Goal: Transaction & Acquisition: Book appointment/travel/reservation

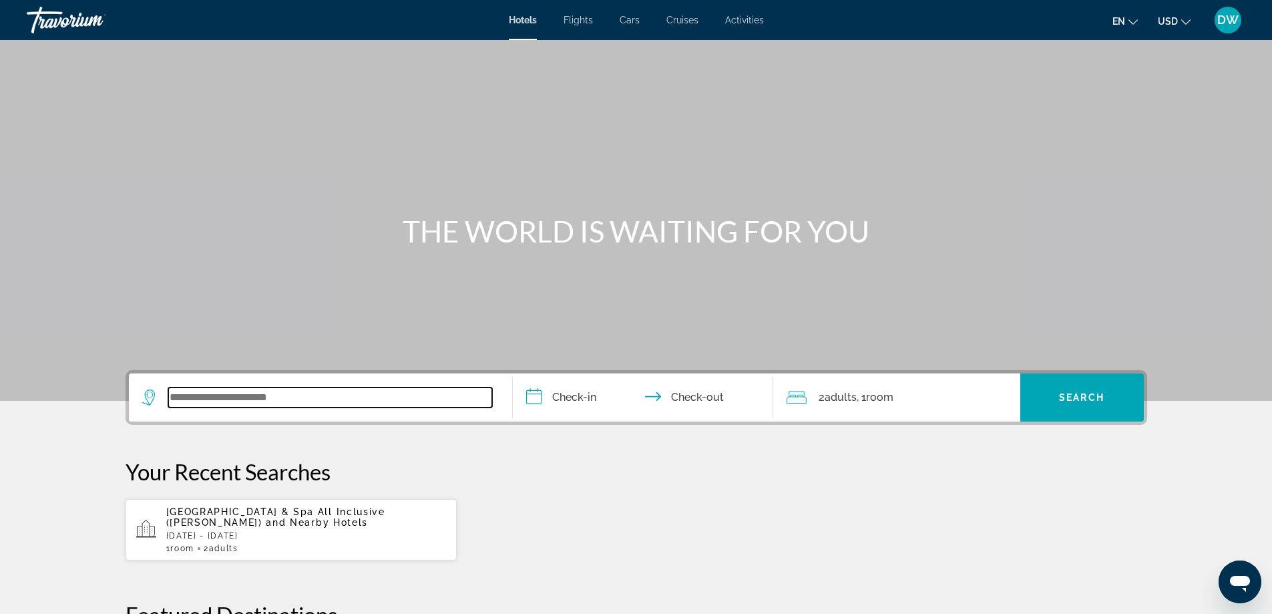
click at [225, 405] on input "Search widget" at bounding box center [330, 397] width 324 height 20
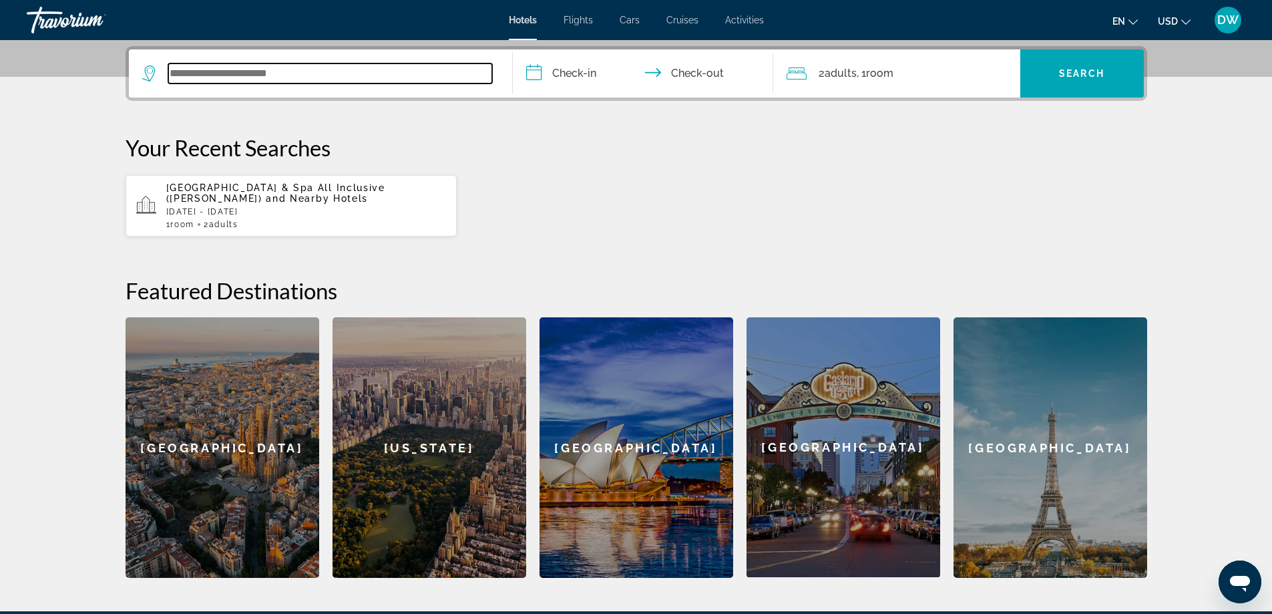
scroll to position [327, 0]
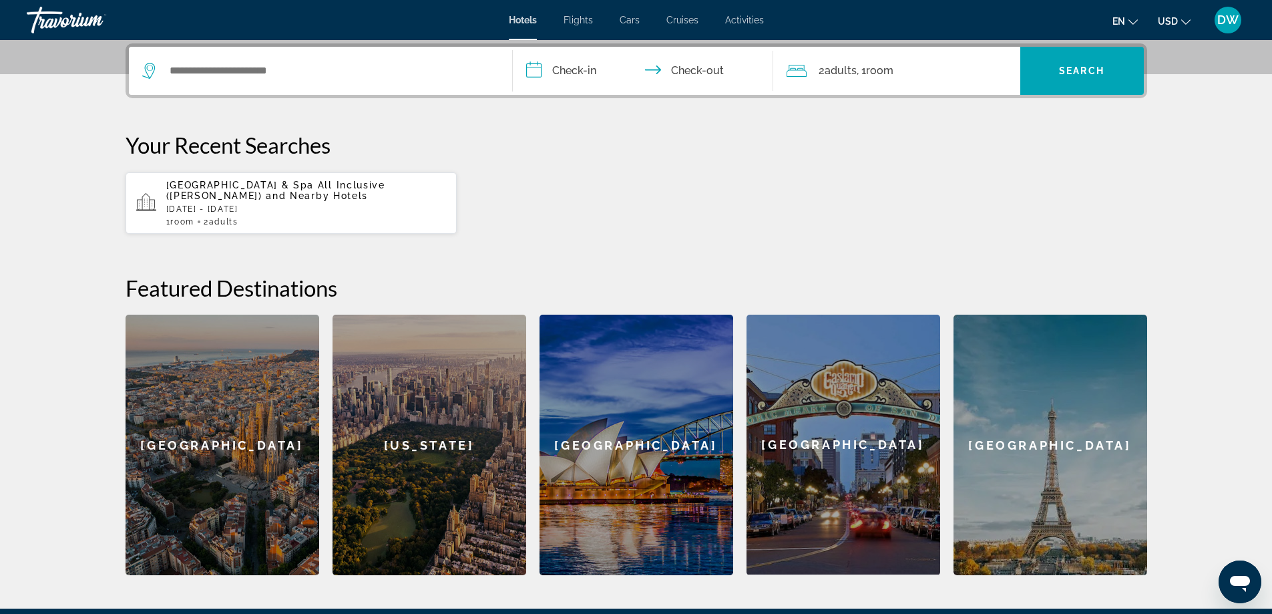
click at [262, 182] on span "[GEOGRAPHIC_DATA] & Spa All Inclusive ([PERSON_NAME])" at bounding box center [275, 190] width 219 height 21
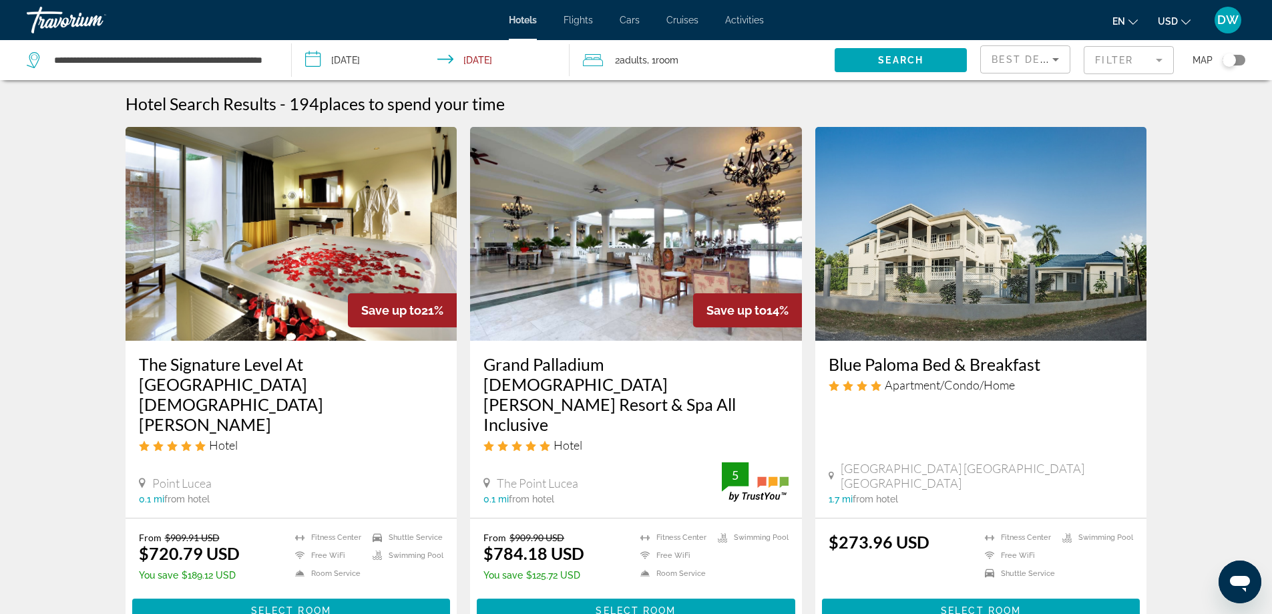
click at [76, 16] on div "Travorium" at bounding box center [94, 20] width 134 height 35
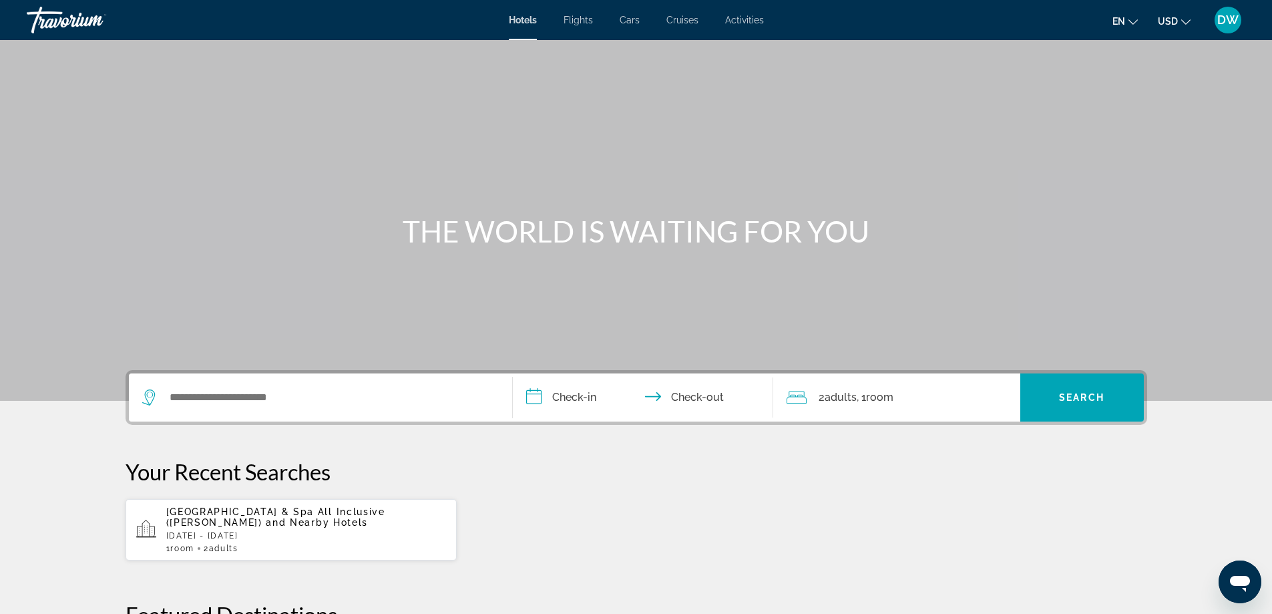
click at [76, 16] on div "Travorium" at bounding box center [94, 20] width 134 height 35
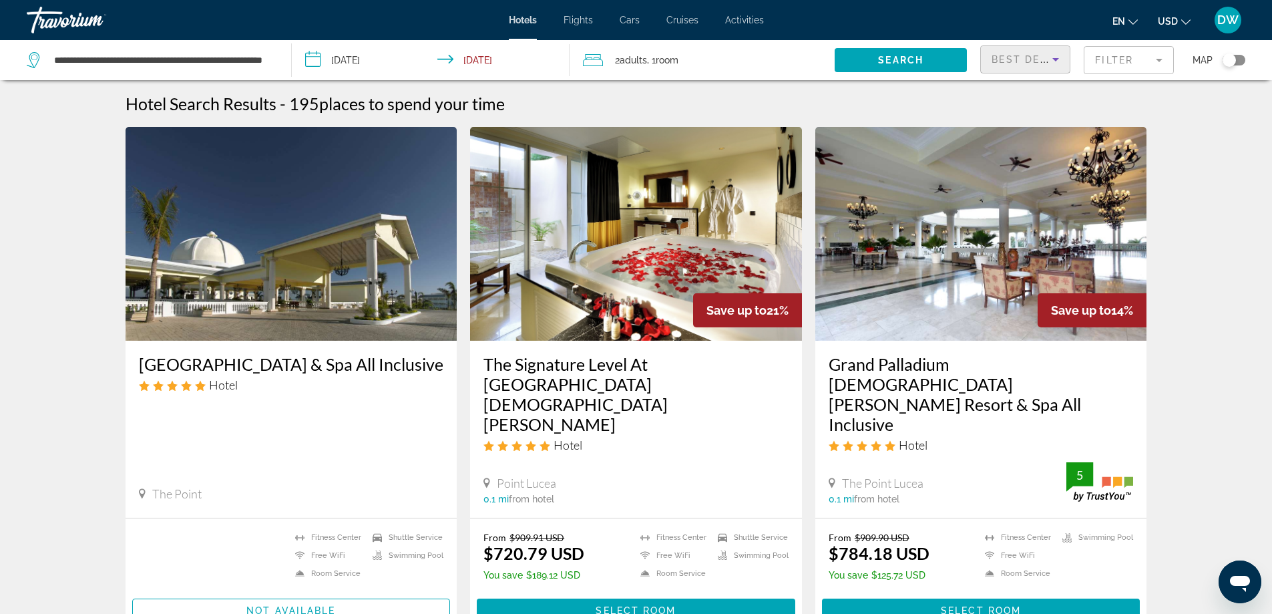
drag, startPoint x: 61, startPoint y: 0, endPoint x: 1056, endPoint y: 63, distance: 996.6
click at [1056, 63] on icon "Sort by" at bounding box center [1056, 59] width 16 height 16
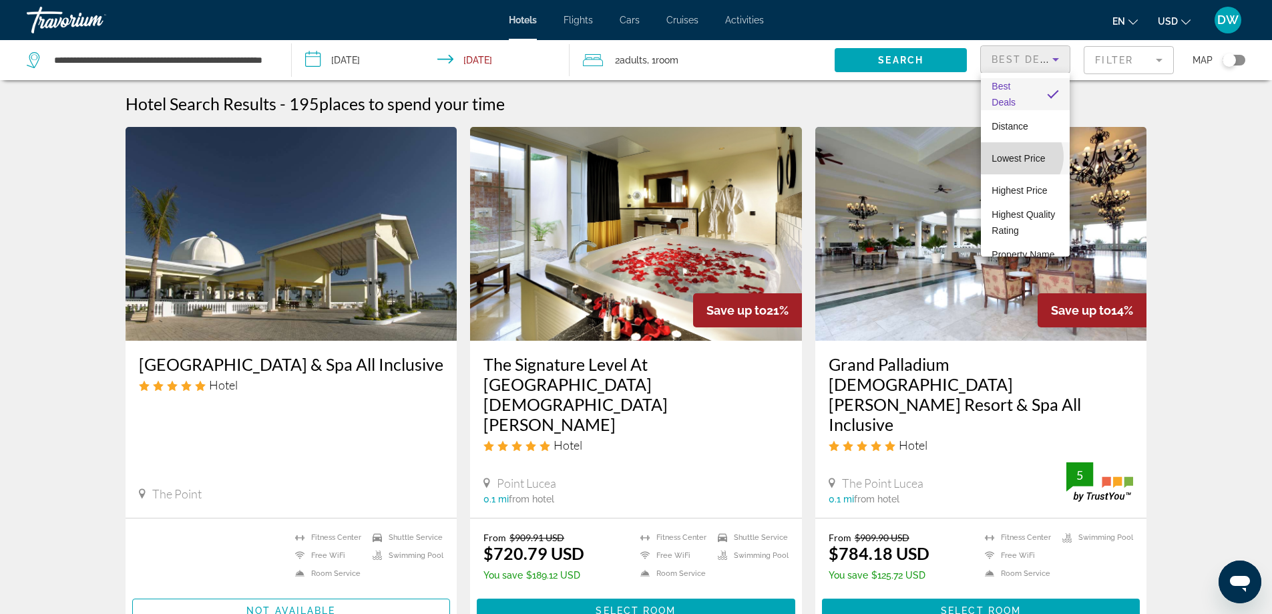
click at [1020, 156] on span "Lowest Price" at bounding box center [1018, 158] width 53 height 11
